Goal: Task Accomplishment & Management: Complete application form

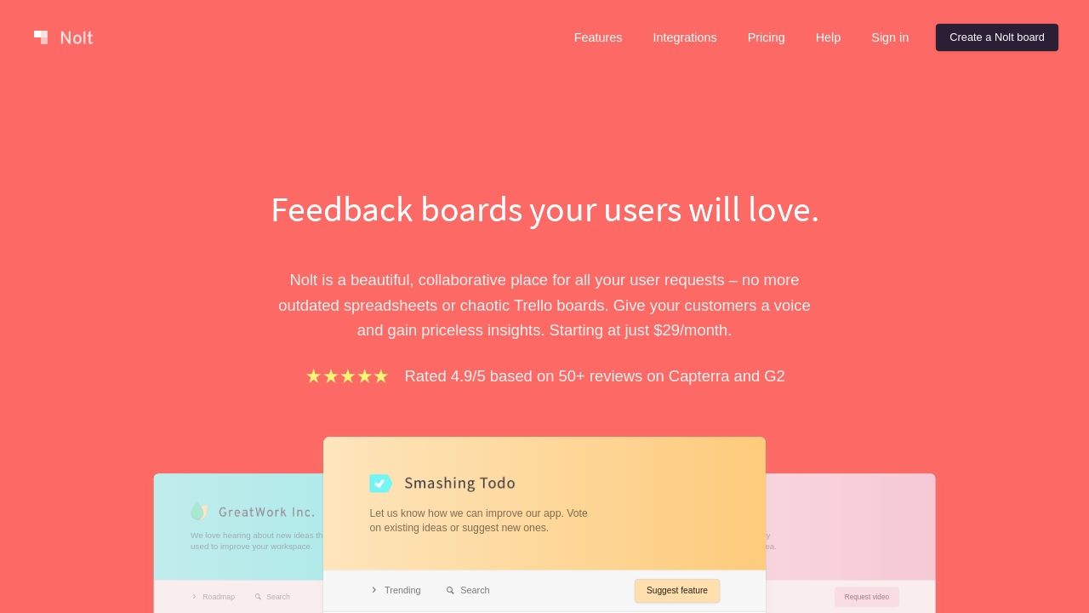
click at [994, 37] on link "Create a Nolt board" at bounding box center [997, 37] width 123 height 27
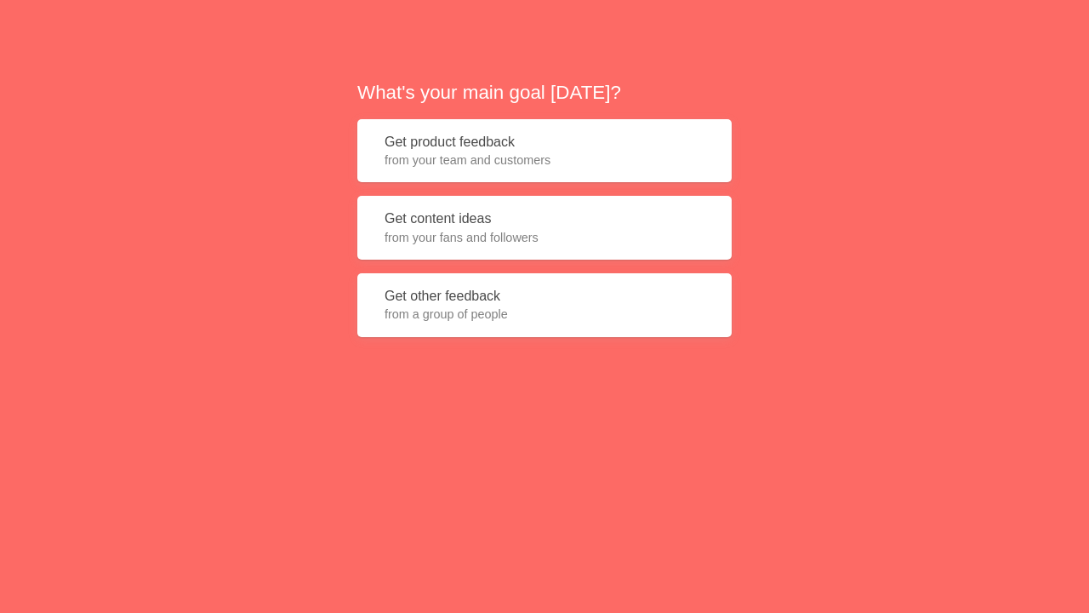
click at [544, 151] on button "Get product feedback from your team and customers" at bounding box center [544, 151] width 374 height 64
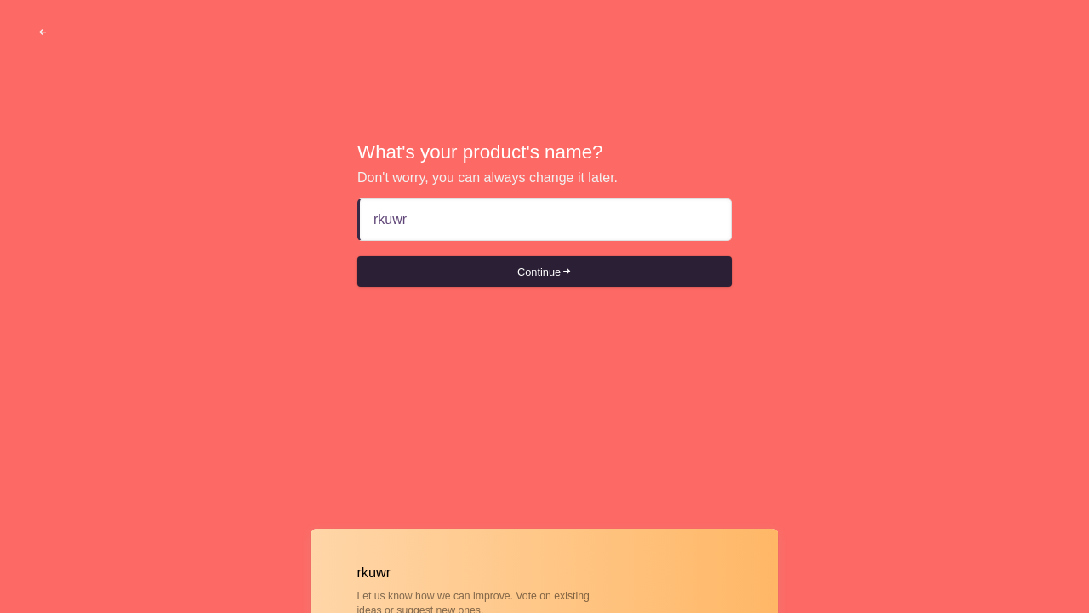
click at [544, 271] on button "Continue" at bounding box center [544, 271] width 374 height 31
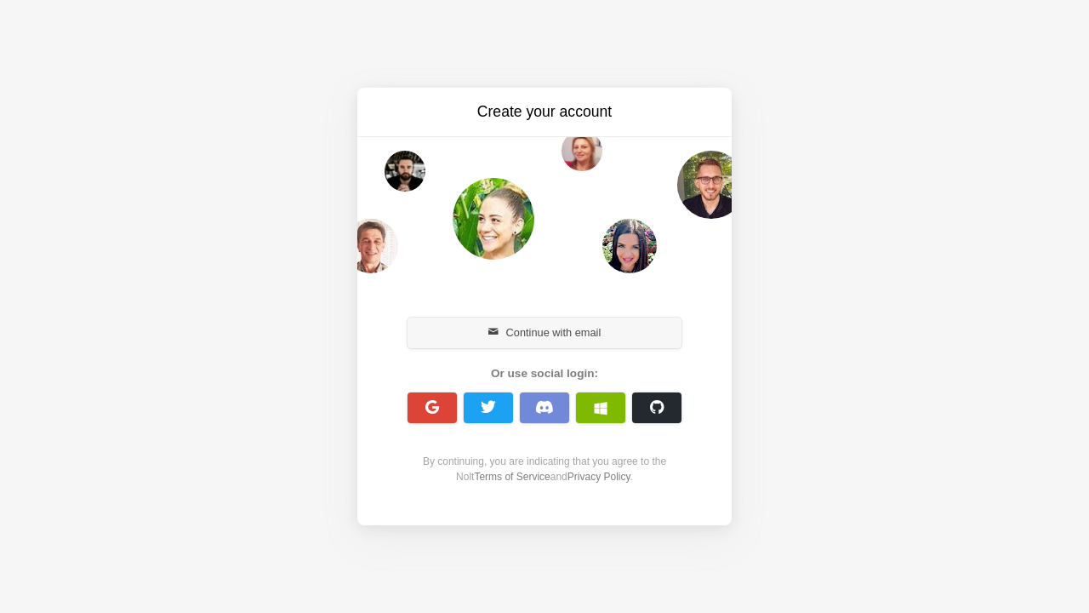
click at [544, 332] on button "Continue with email" at bounding box center [545, 332] width 274 height 31
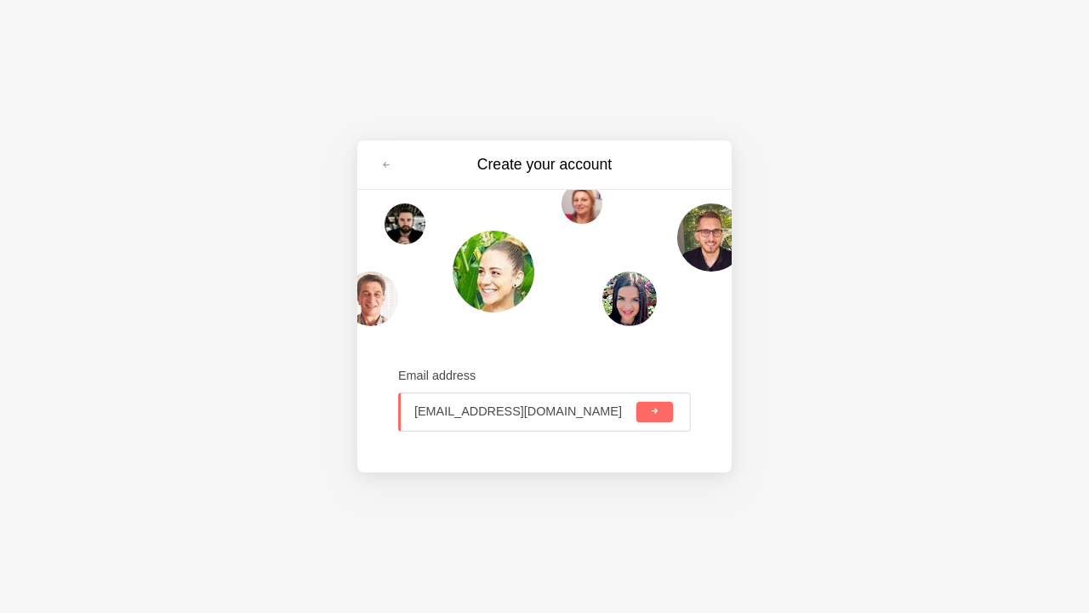
scroll to position [0, 61]
click at [654, 411] on span "submit" at bounding box center [654, 411] width 9 height 9
